Goal: Check status: Check status

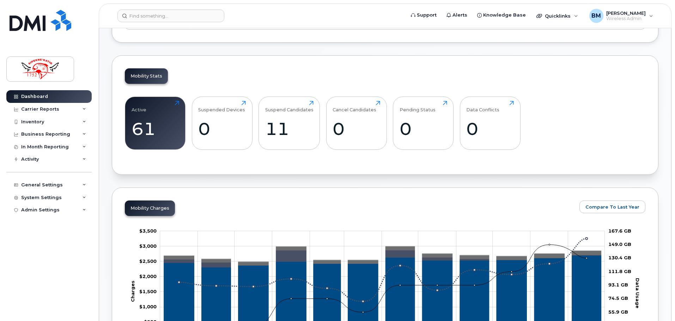
scroll to position [212, 0]
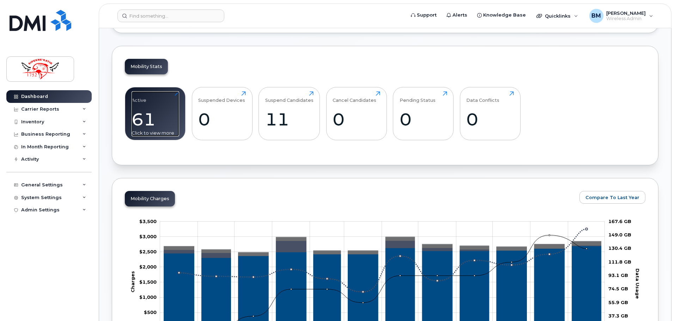
click at [156, 114] on div "61" at bounding box center [156, 119] width 48 height 21
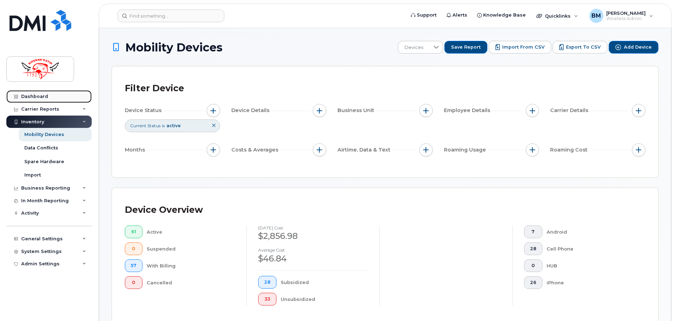
click at [47, 93] on link "Dashboard" at bounding box center [48, 96] width 85 height 13
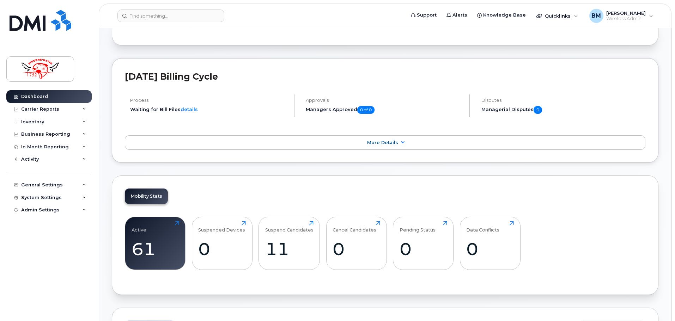
scroll to position [106, 0]
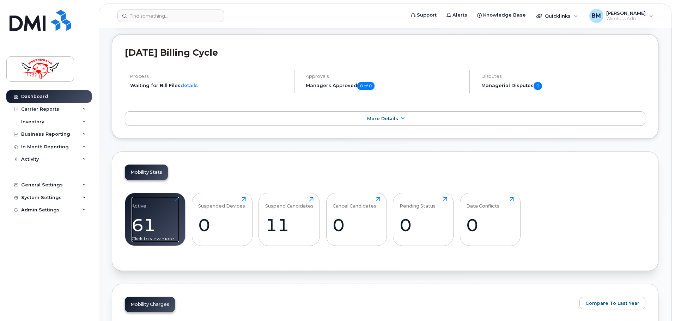
click at [158, 220] on div "61" at bounding box center [156, 225] width 48 height 21
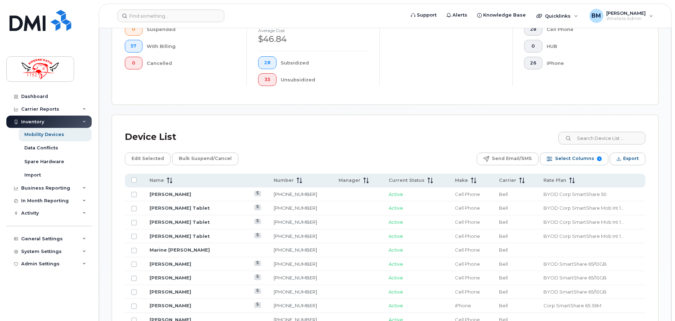
scroll to position [286, 0]
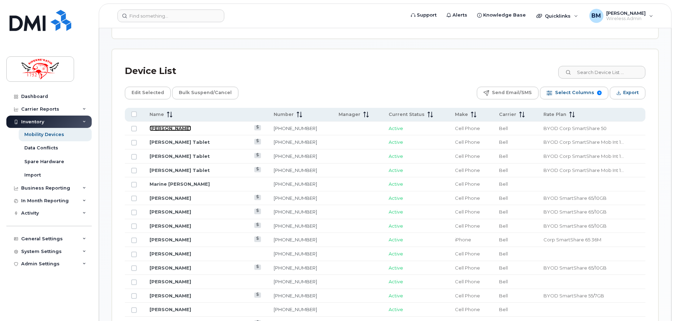
click at [174, 128] on link "[PERSON_NAME]" at bounding box center [171, 129] width 42 height 6
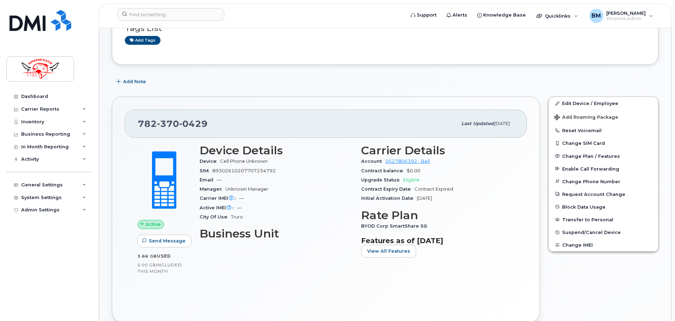
scroll to position [106, 0]
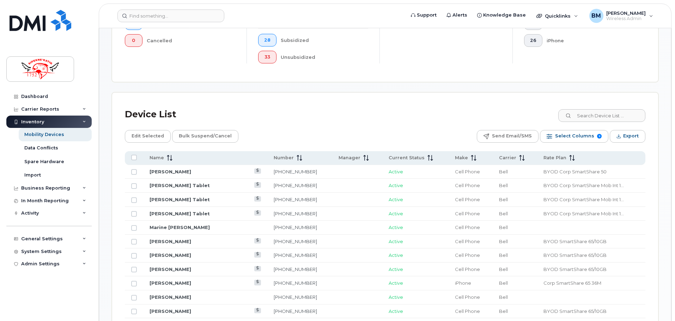
scroll to position [282, 0]
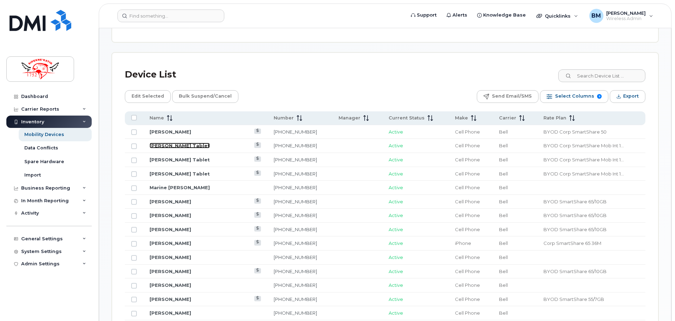
click at [181, 145] on link "[PERSON_NAME] Tablet" at bounding box center [180, 146] width 60 height 6
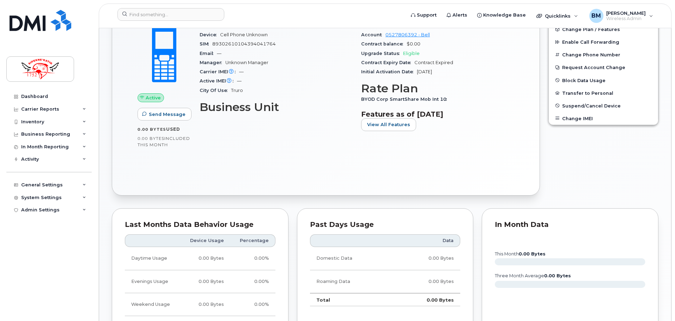
scroll to position [247, 0]
